Goal: Information Seeking & Learning: Learn about a topic

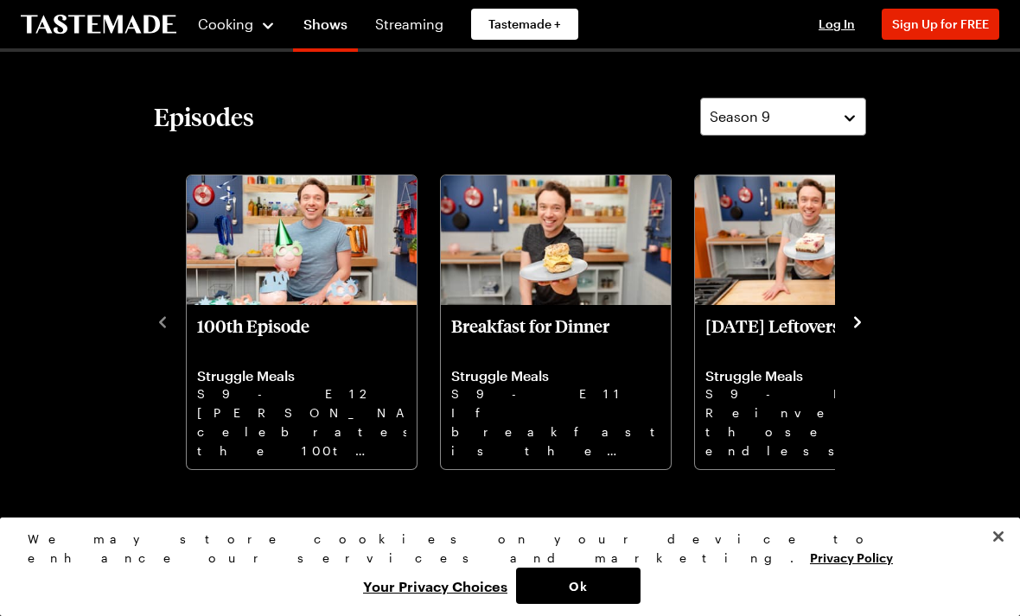
scroll to position [355, 0]
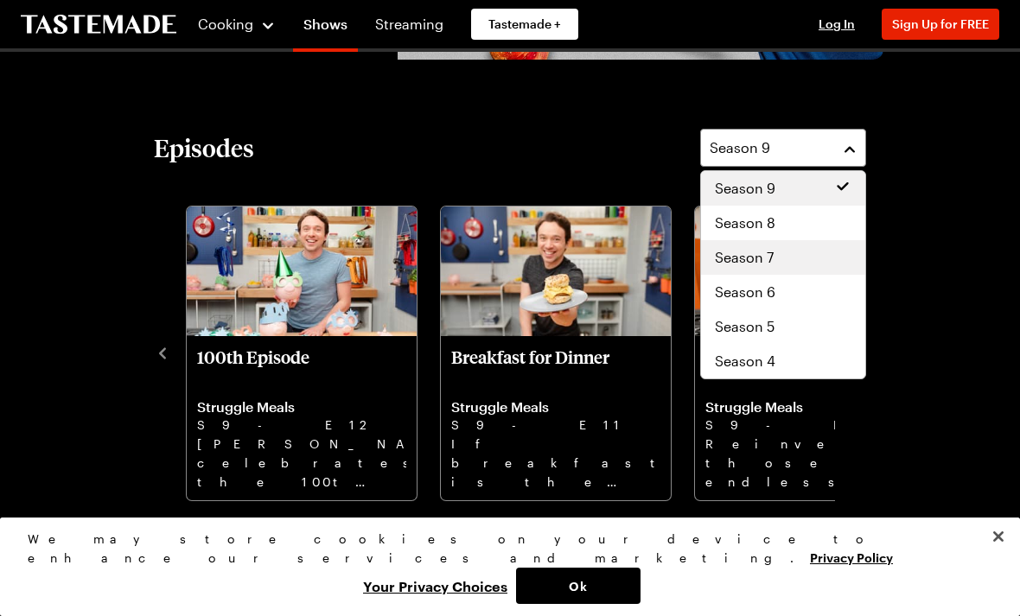
click at [766, 255] on span "Season 7" at bounding box center [744, 257] width 59 height 21
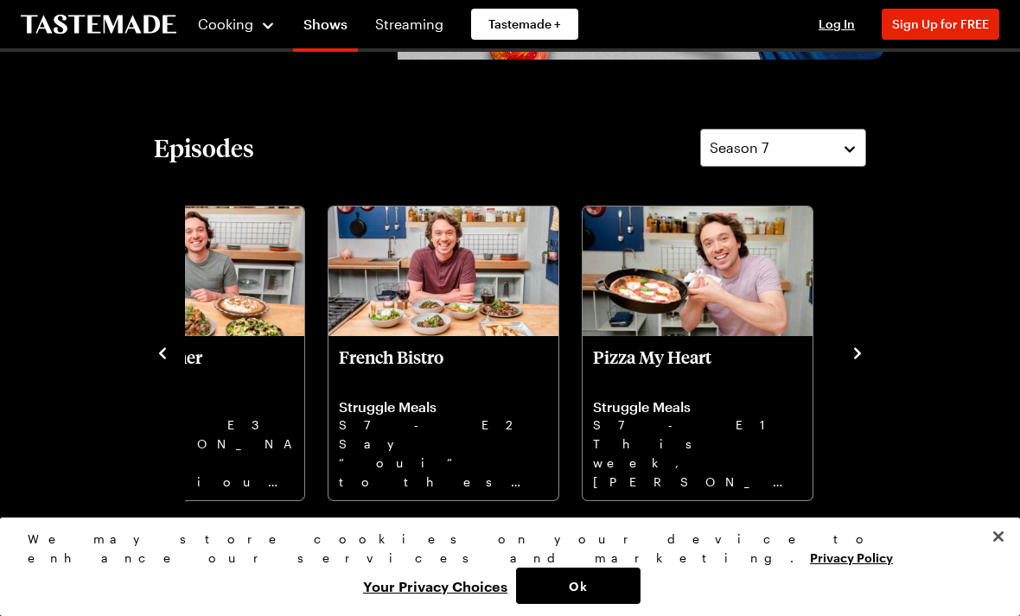
click at [712, 311] on img "Pizza My Heart" at bounding box center [698, 272] width 230 height 130
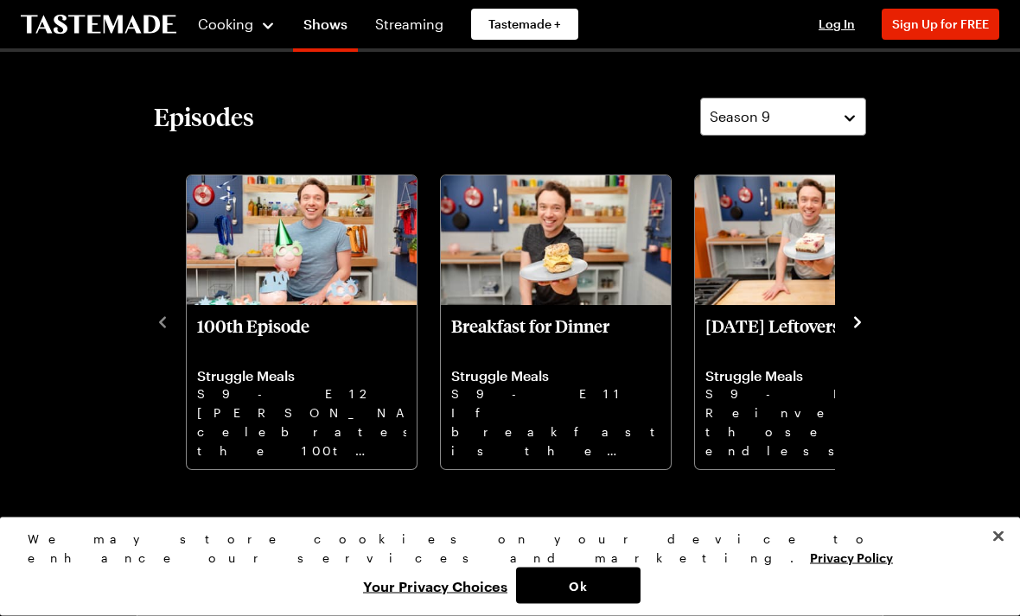
scroll to position [356, 0]
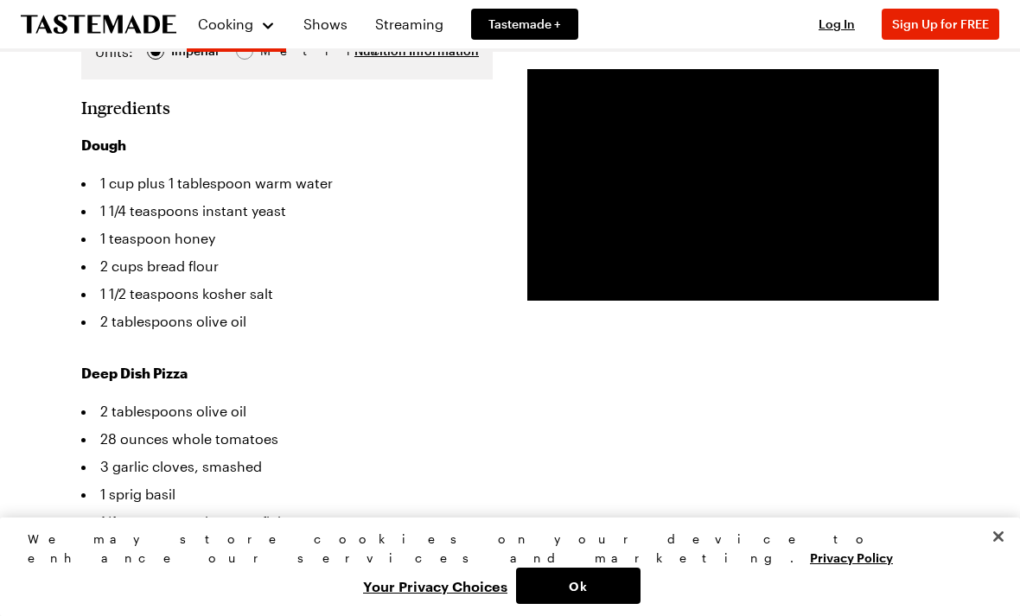
scroll to position [533, 0]
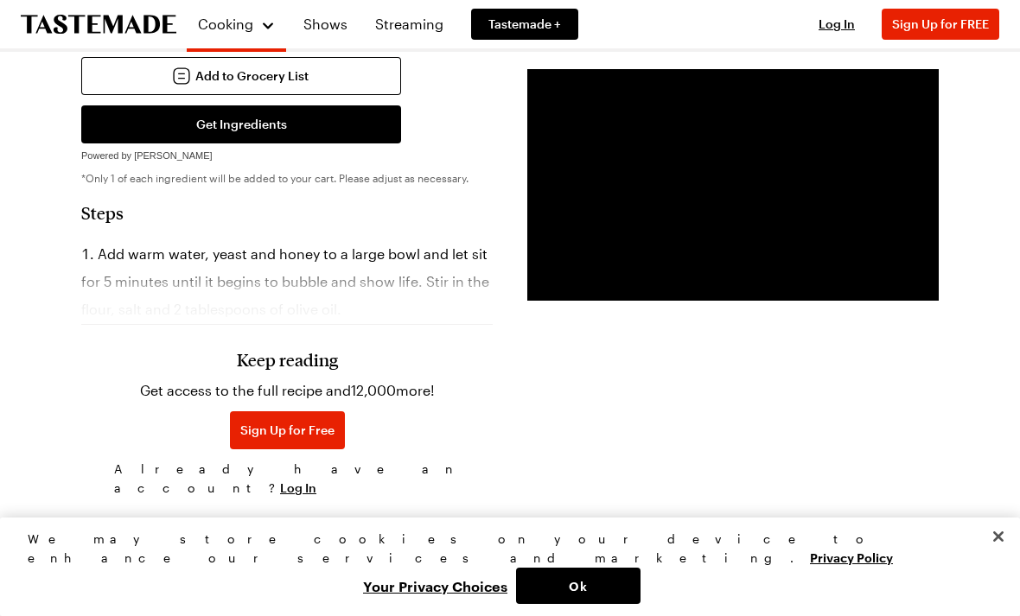
scroll to position [1114, 0]
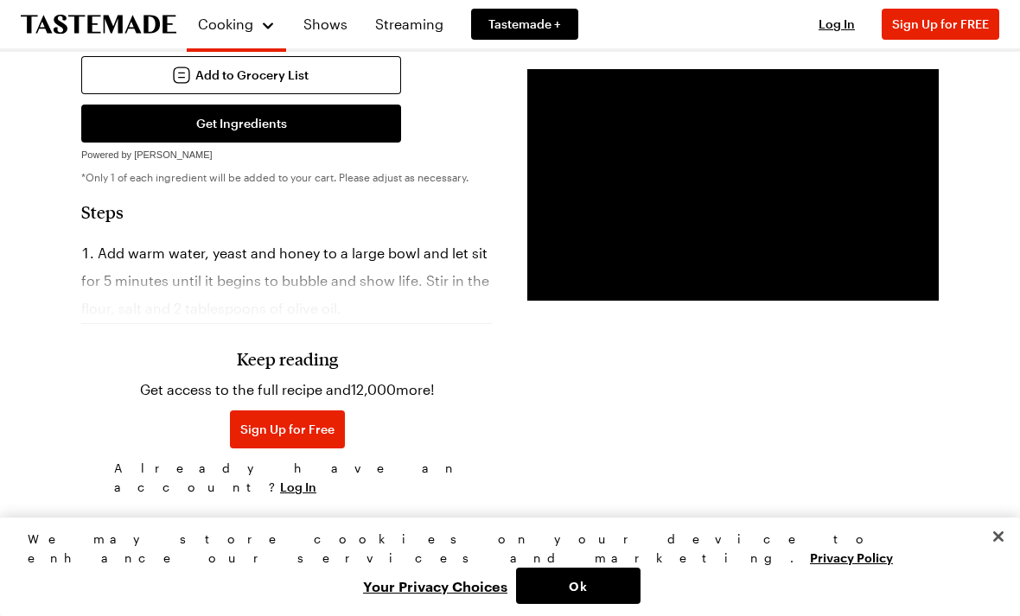
click at [292, 369] on h3 "Keep reading" at bounding box center [287, 358] width 101 height 21
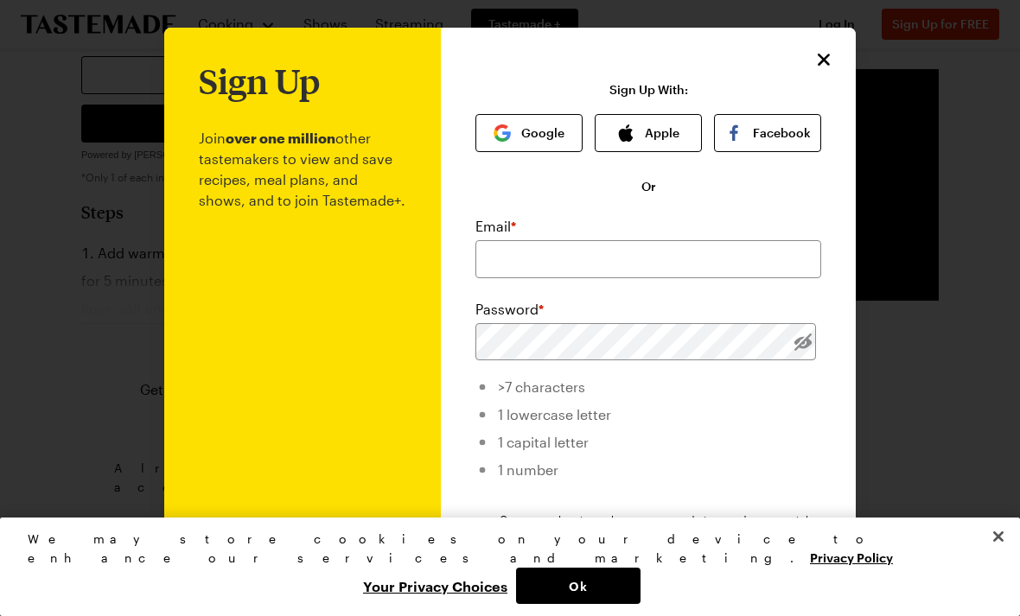
click at [825, 62] on icon "Close" at bounding box center [824, 59] width 21 height 21
